Goal: Task Accomplishment & Management: Use online tool/utility

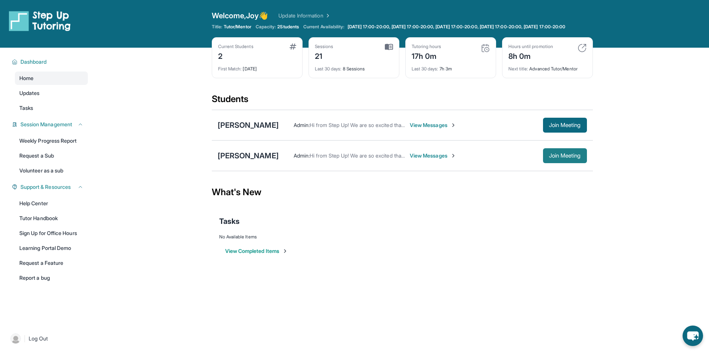
click at [572, 158] on span "Join Meeting" at bounding box center [565, 155] width 32 height 4
